Goal: Task Accomplishment & Management: Use online tool/utility

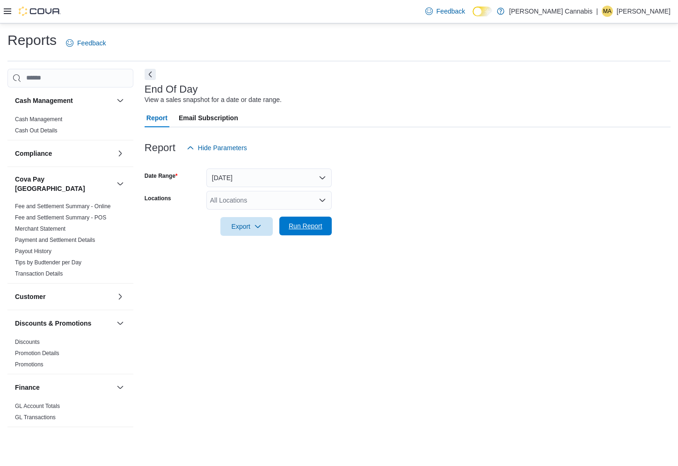
click at [316, 225] on span "Run Report" at bounding box center [306, 225] width 34 height 9
click at [312, 227] on span "Run Report" at bounding box center [306, 225] width 34 height 9
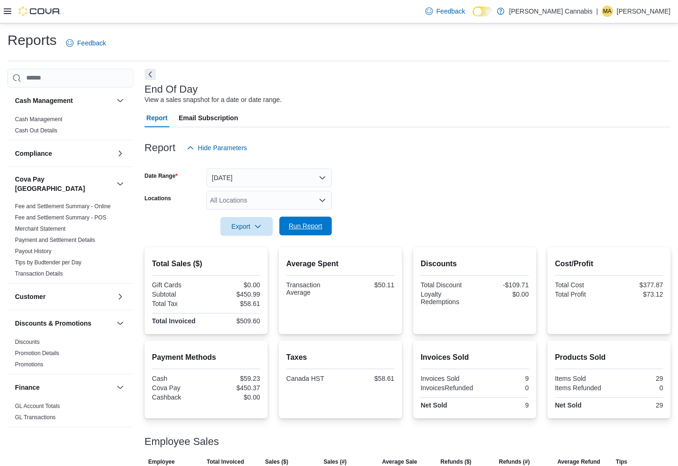
click at [316, 221] on span "Run Report" at bounding box center [305, 226] width 41 height 19
click at [323, 221] on span "Run Report" at bounding box center [305, 226] width 41 height 19
